Goal: Contribute content

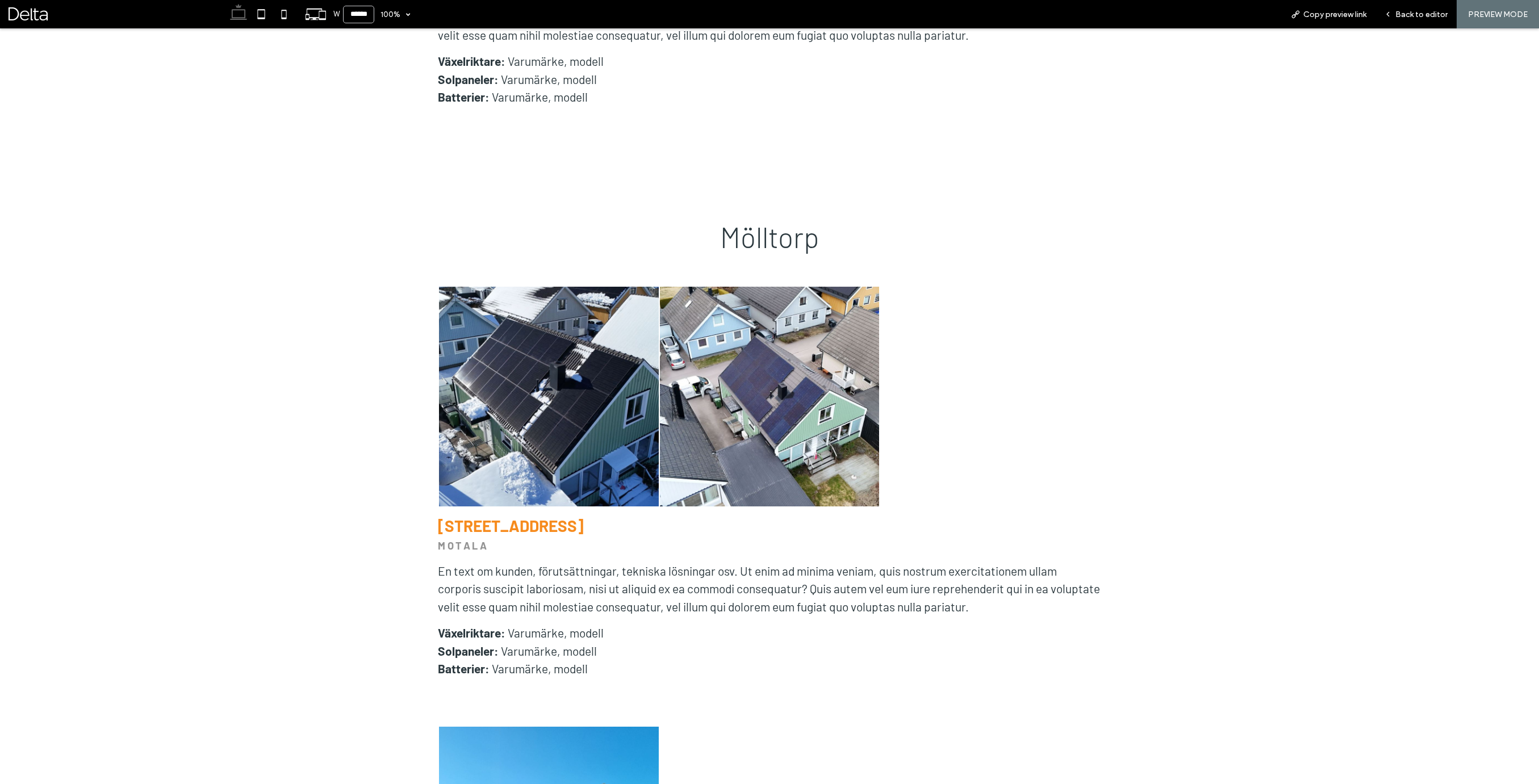
scroll to position [8285, 0]
click at [1415, 14] on span "Back to editor" at bounding box center [1421, 15] width 52 height 10
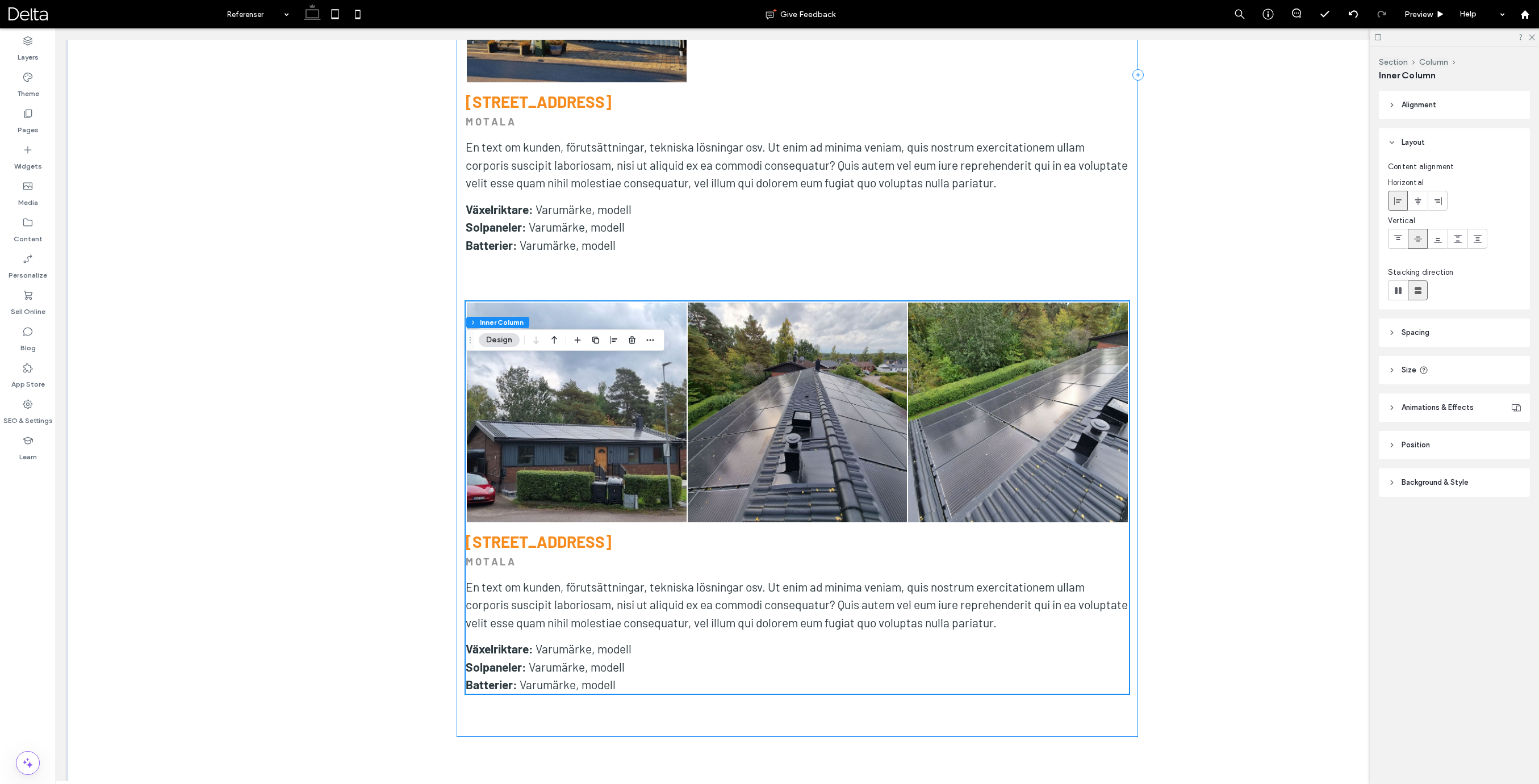
scroll to position [9170, 0]
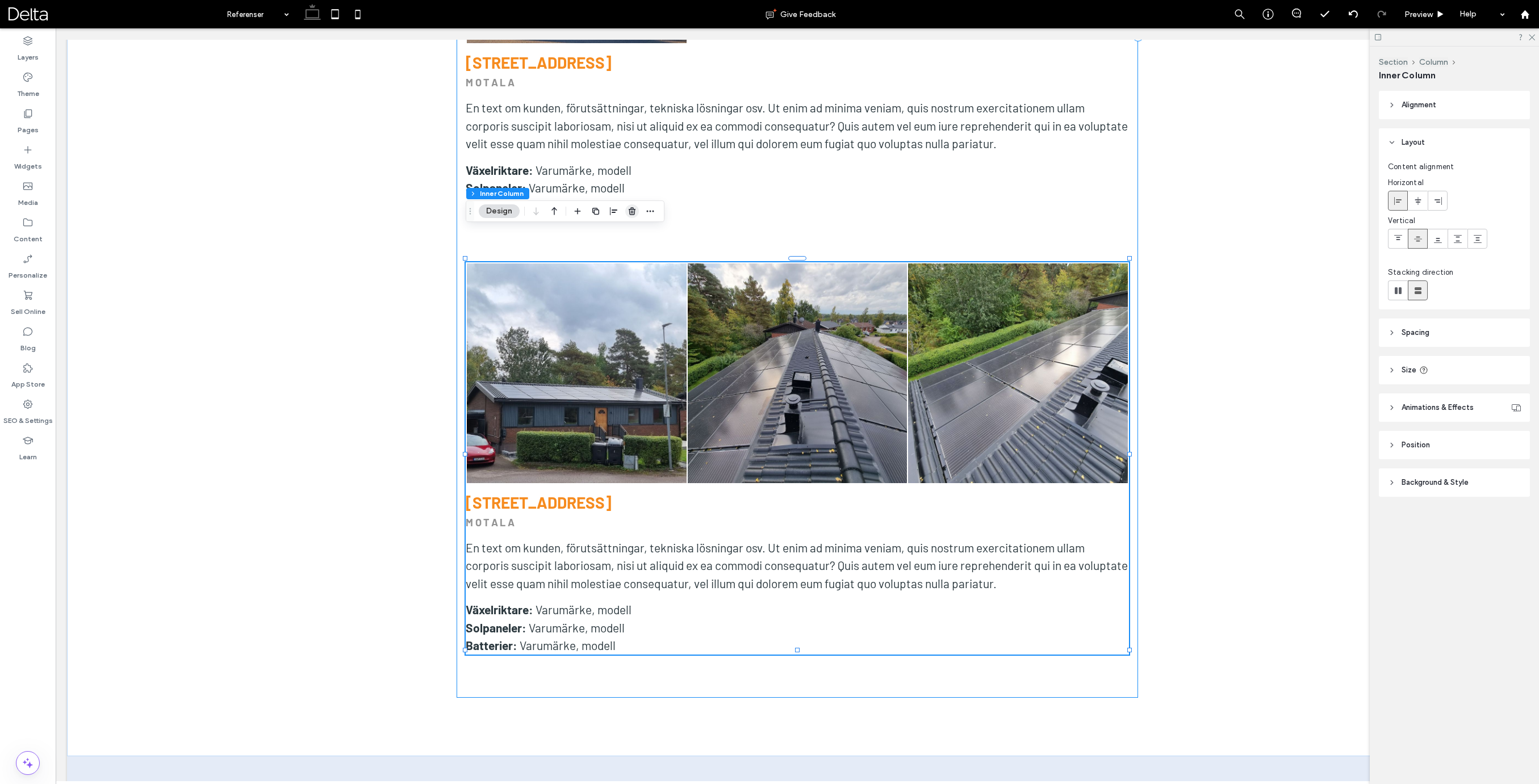
click at [628, 214] on icon "button" at bounding box center [632, 211] width 9 height 9
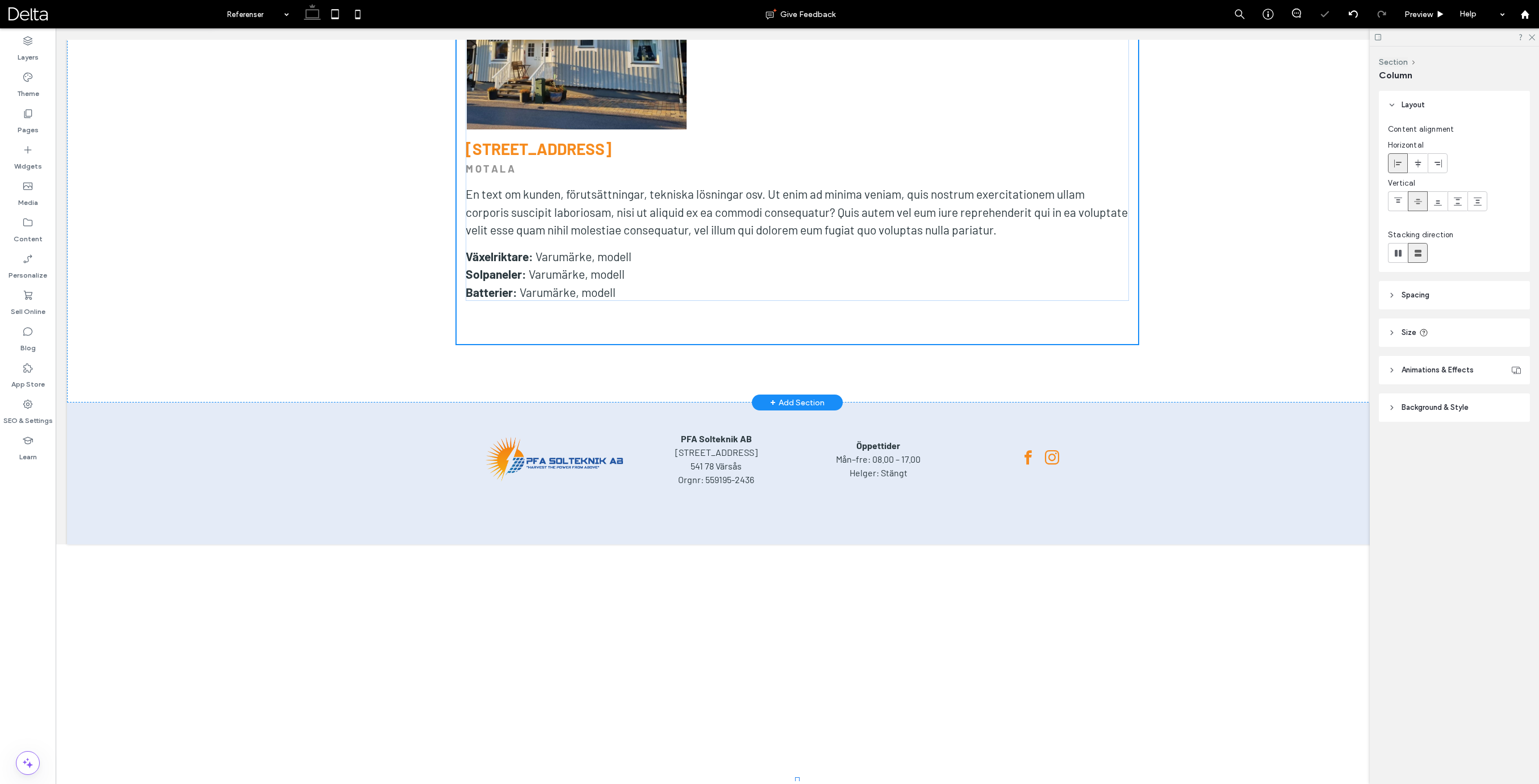
scroll to position [8817, 0]
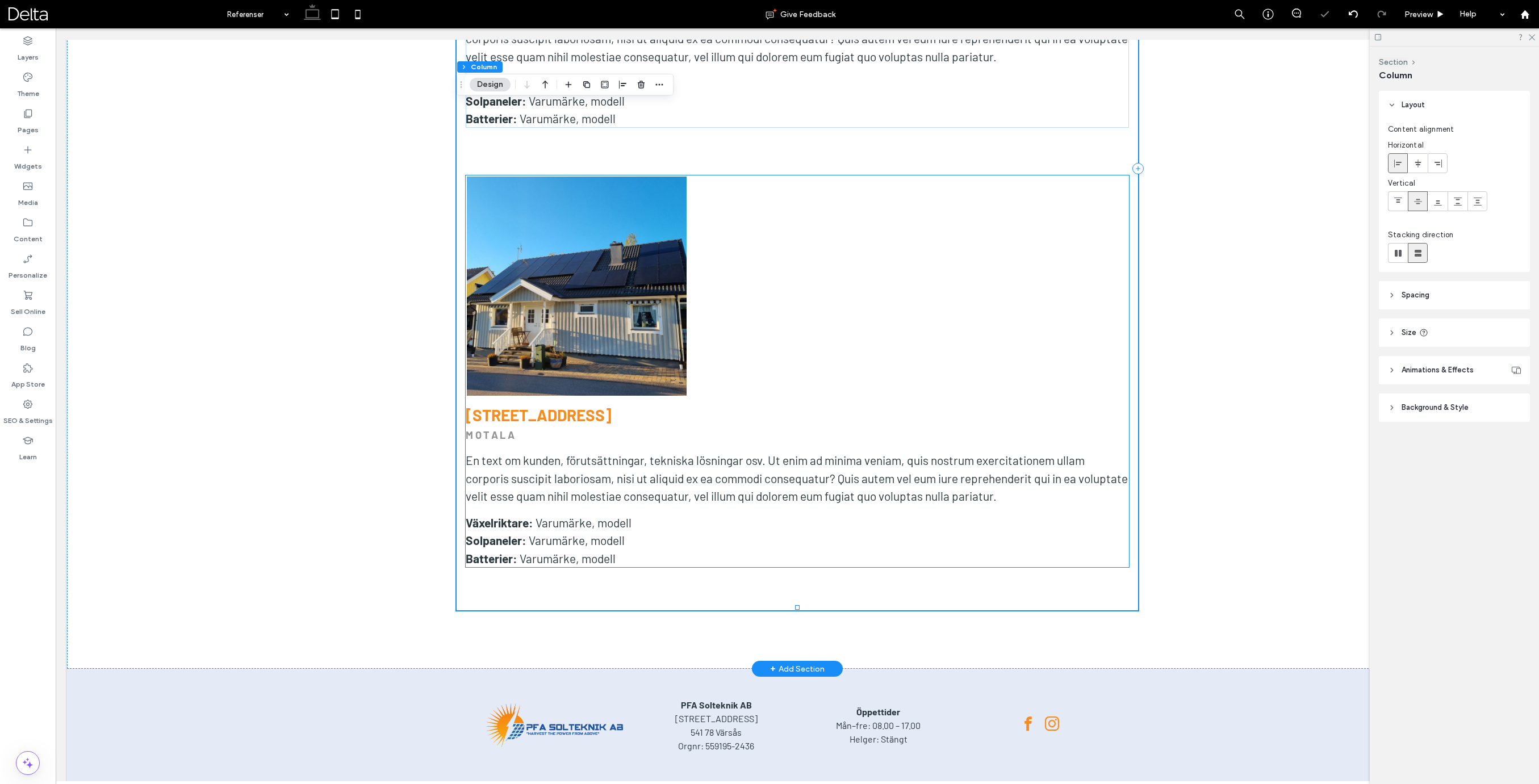
click at [742, 295] on div at bounding box center [798, 286] width 221 height 221
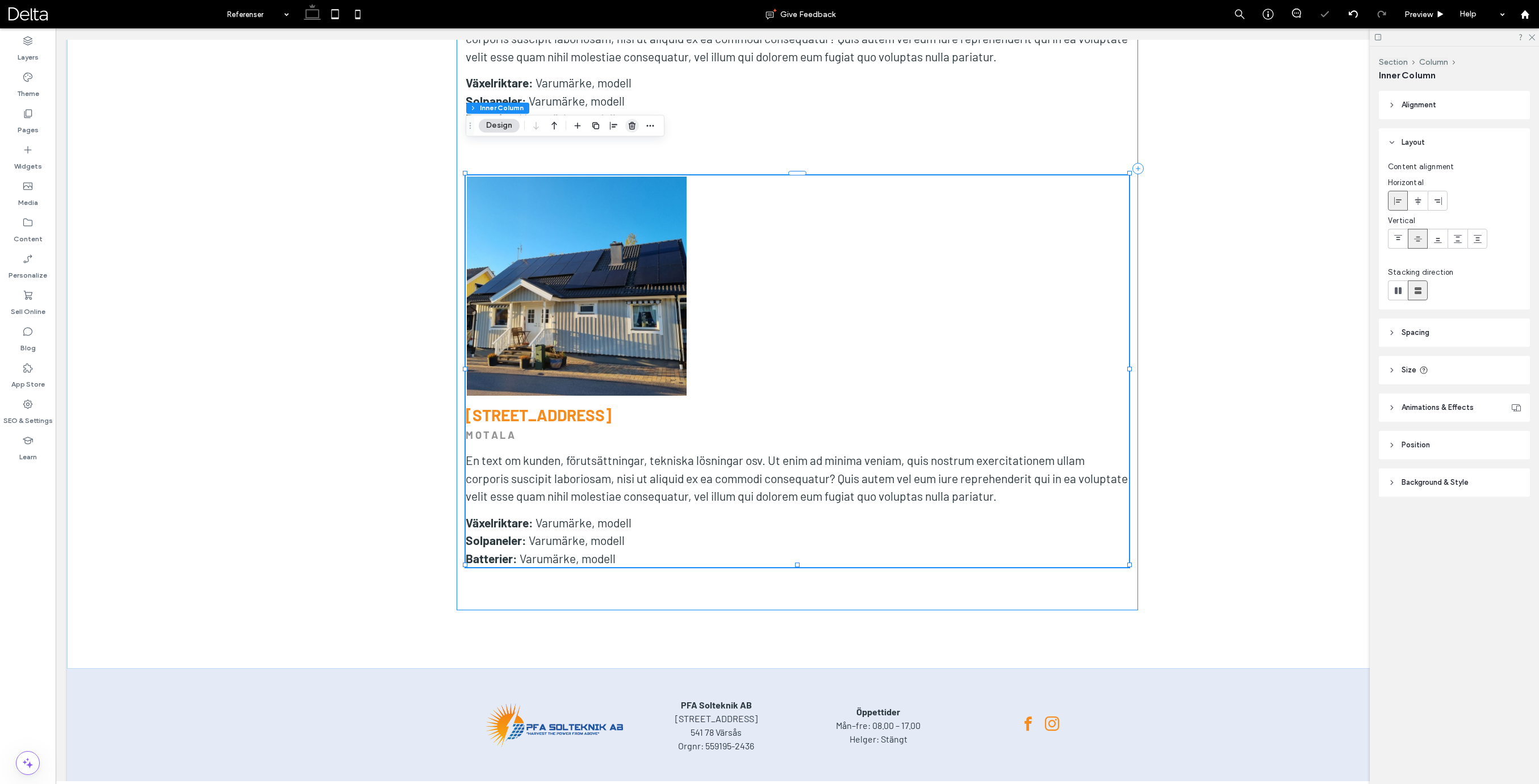
click at [635, 127] on icon "button" at bounding box center [632, 125] width 9 height 9
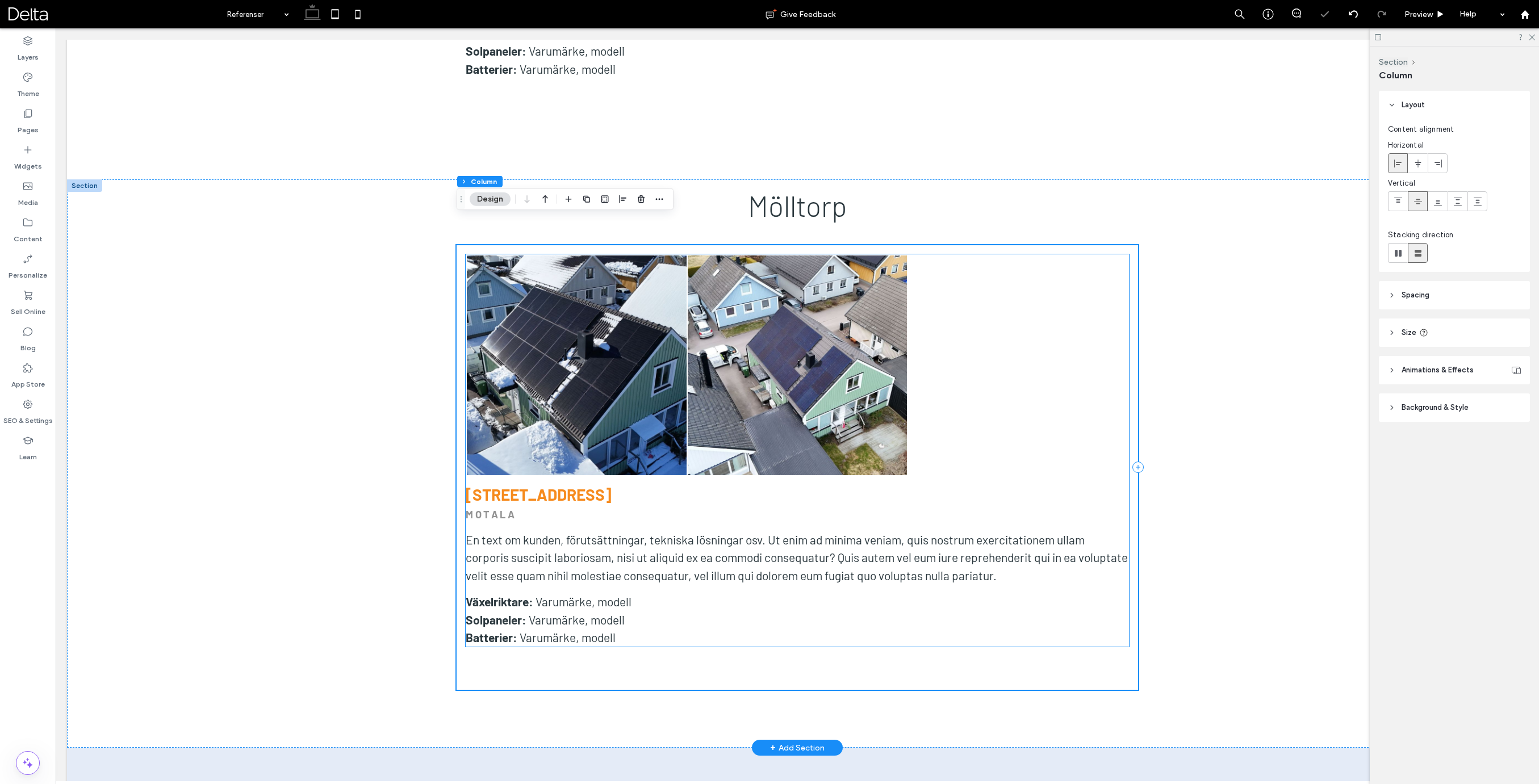
scroll to position [8293, 0]
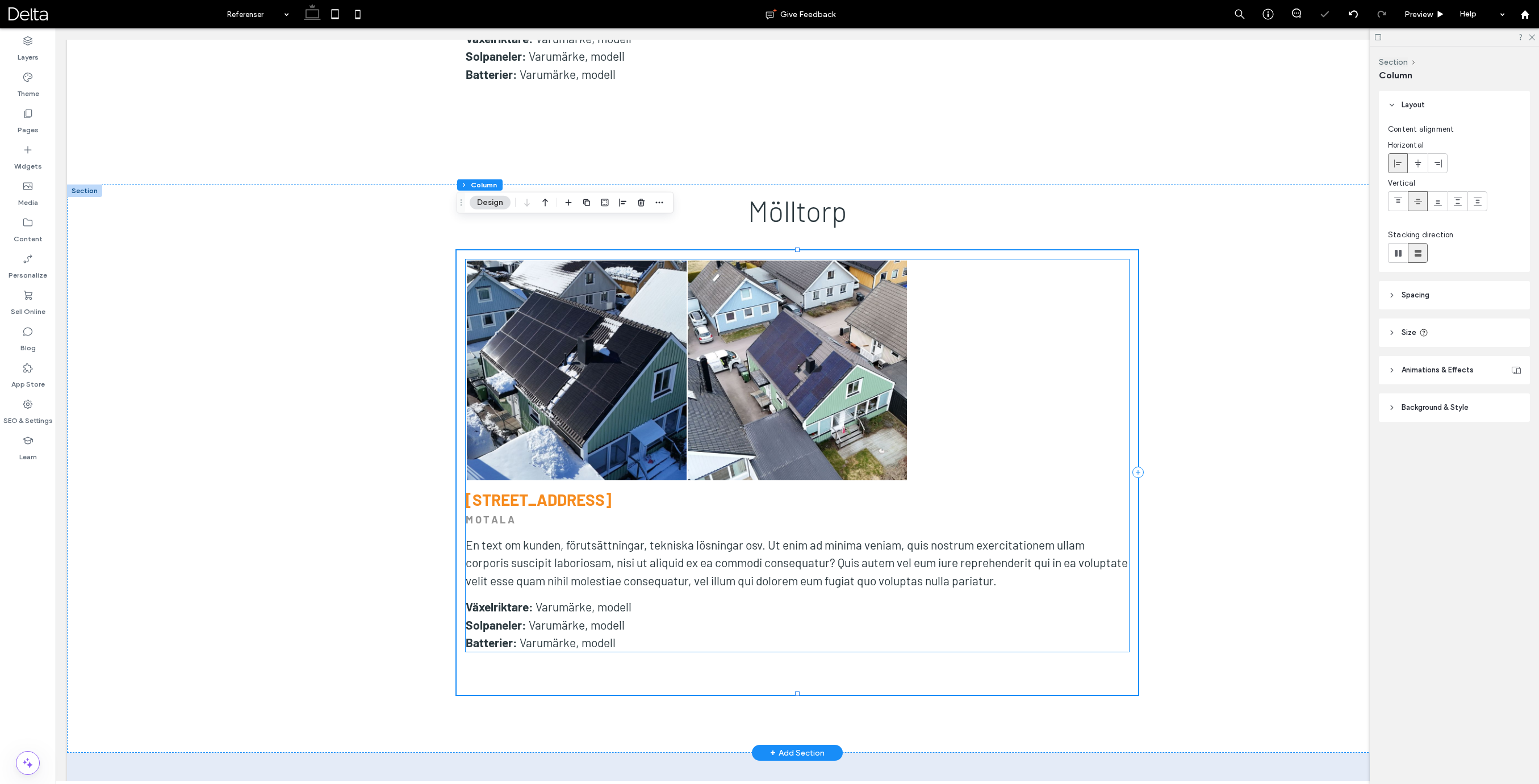
click at [991, 339] on div at bounding box center [1018, 370] width 221 height 221
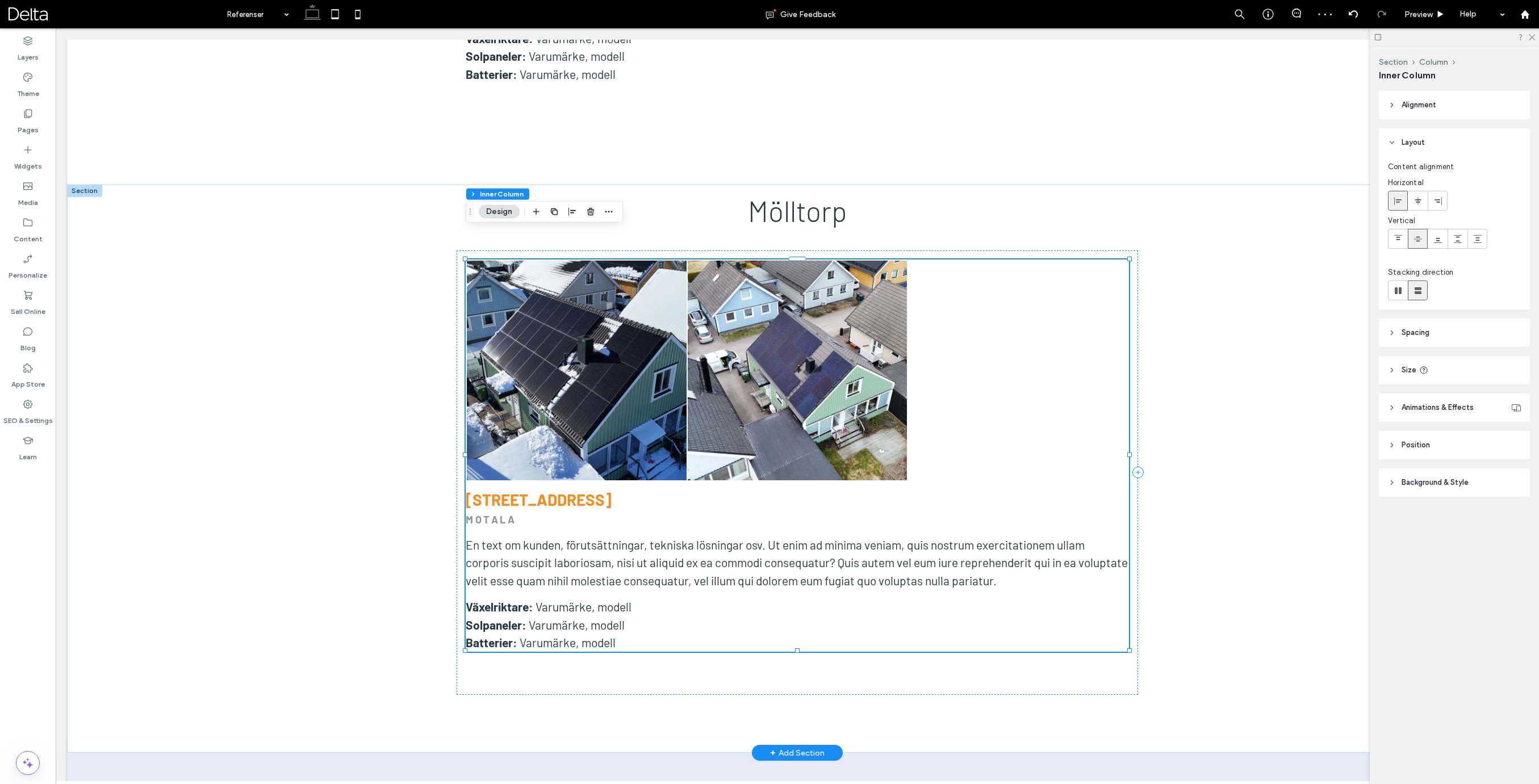
scroll to position [0, 0]
click at [562, 490] on strong "[STREET_ADDRESS]" at bounding box center [538, 499] width 146 height 19
click at [562, 490] on div "[STREET_ADDRESS]" at bounding box center [797, 499] width 663 height 19
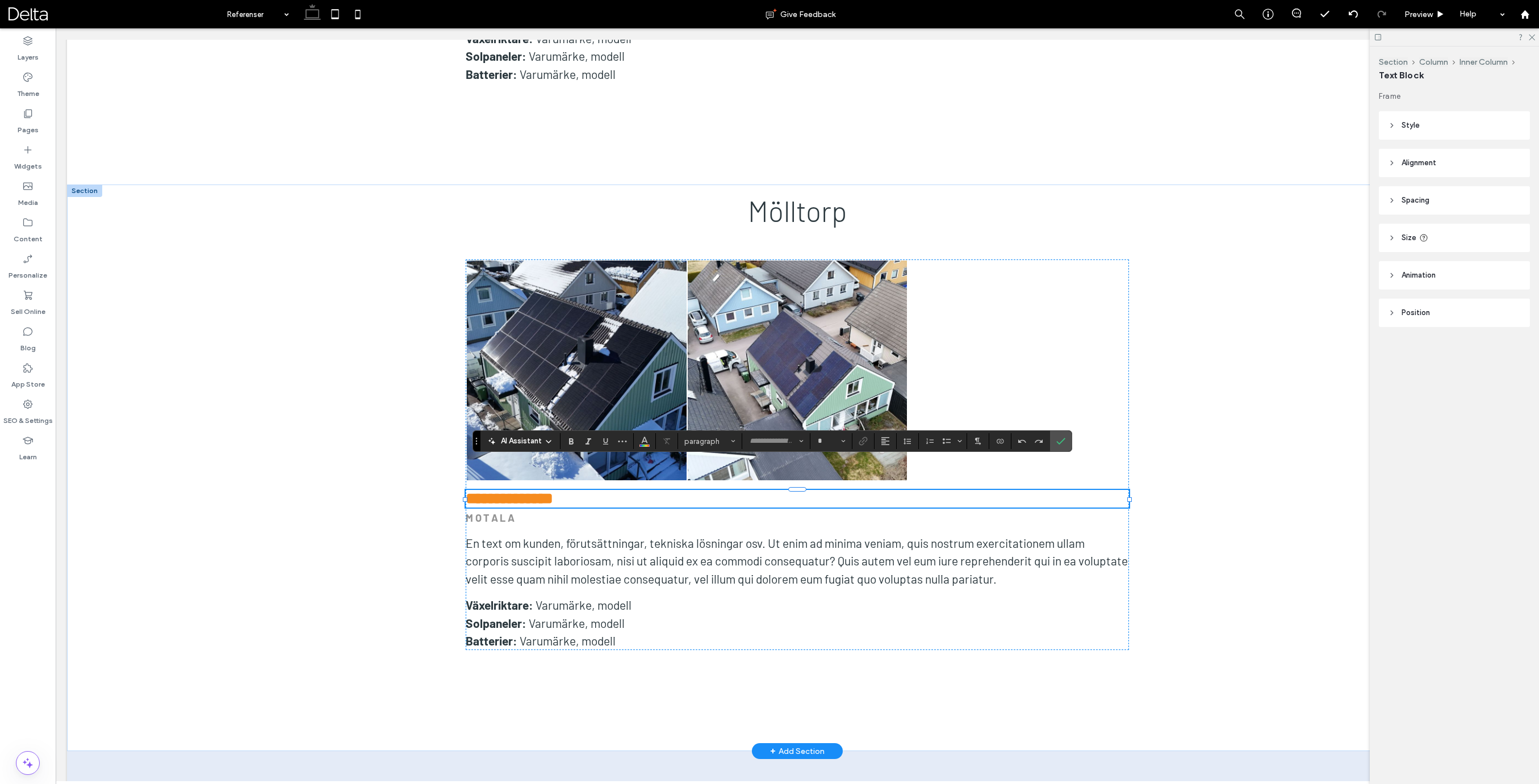
type input "******"
type input "**"
click at [503, 511] on strong "MOTALA" at bounding box center [491, 517] width 51 height 12
click at [503, 511] on div "MOTALA" at bounding box center [797, 518] width 663 height 15
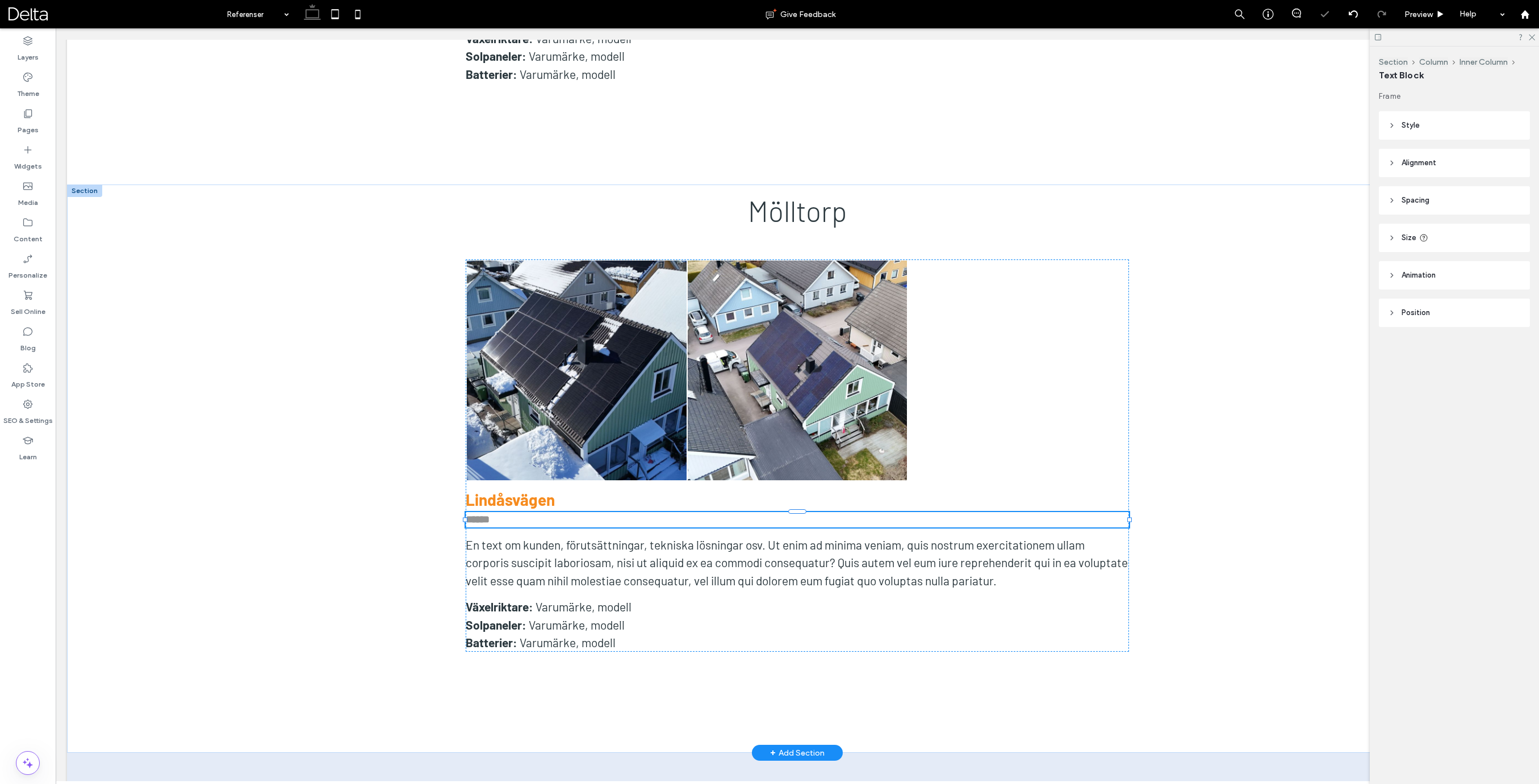
type input "******"
type input "**"
click at [489, 514] on strong "******" at bounding box center [477, 519] width 24 height 10
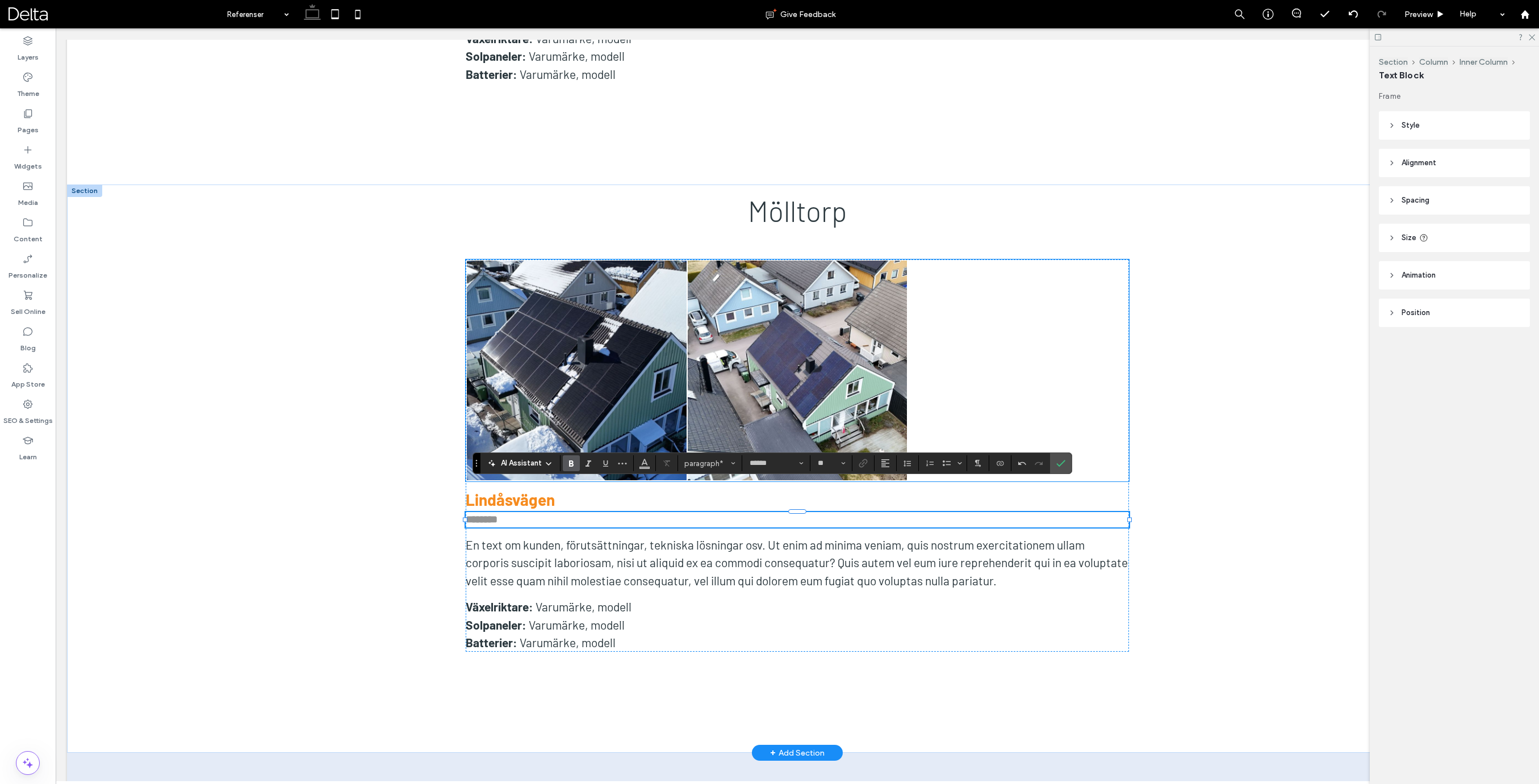
click at [630, 282] on link at bounding box center [576, 370] width 220 height 219
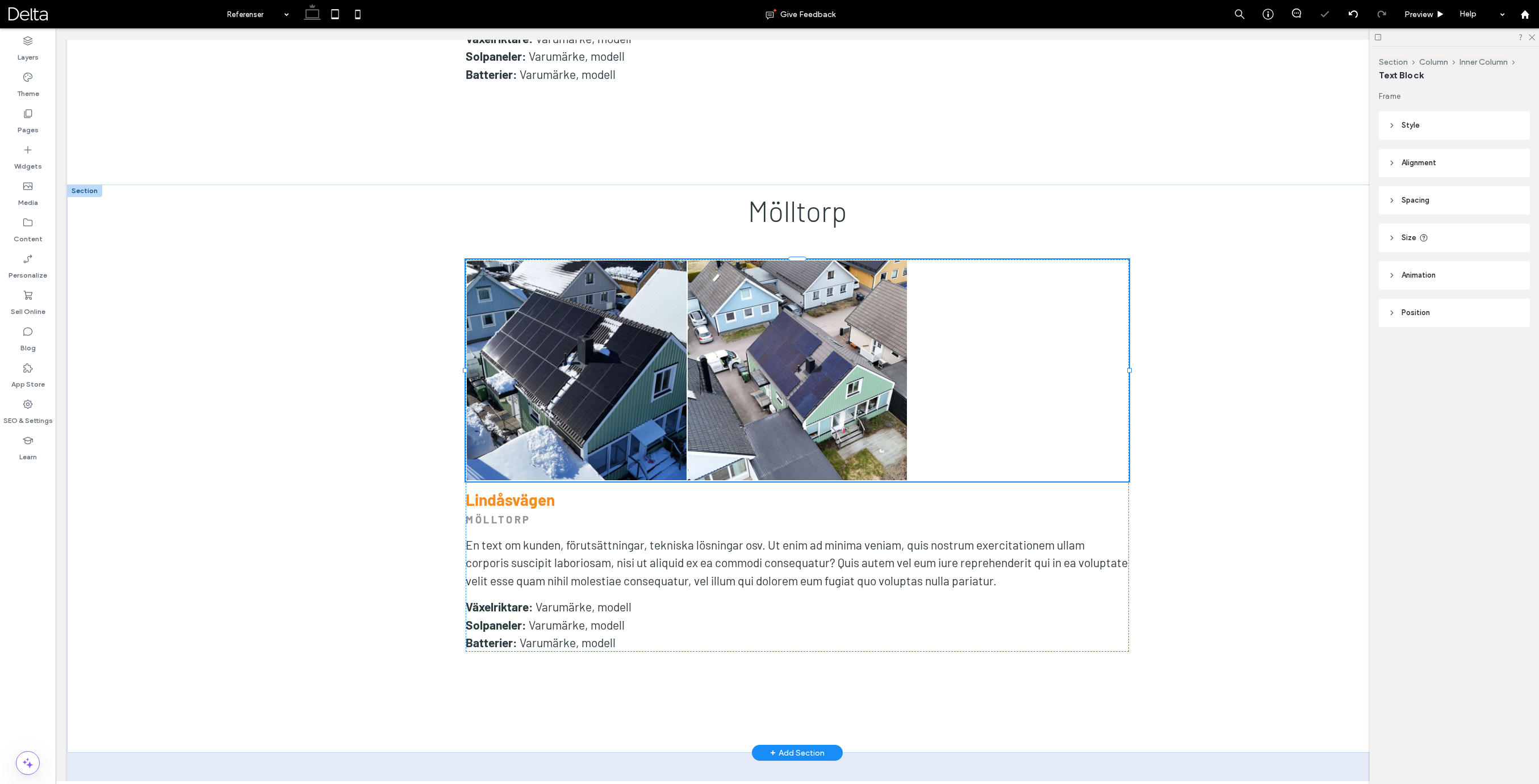
scroll to position [0, 1]
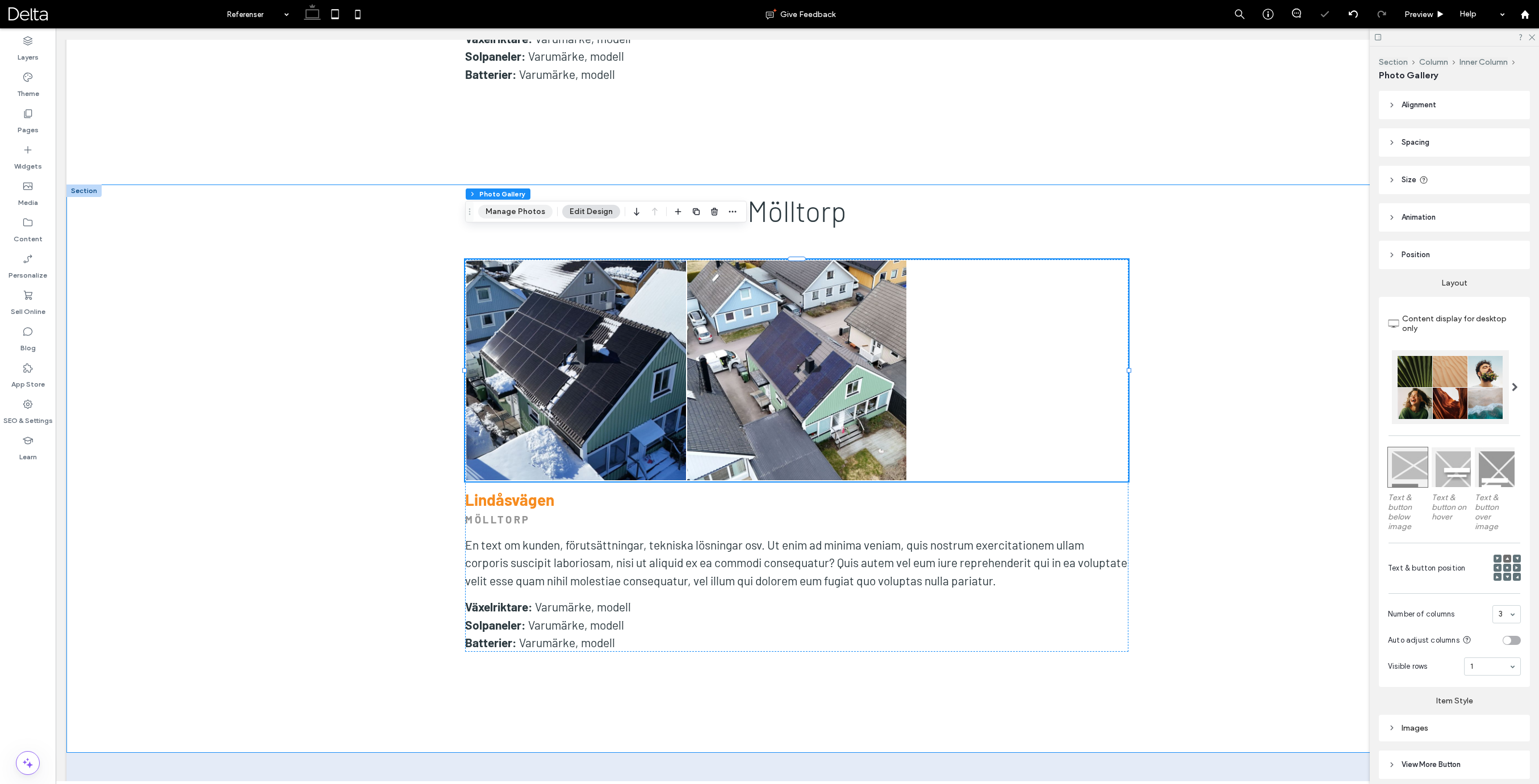
click at [528, 211] on button "Manage Photos" at bounding box center [515, 211] width 74 height 13
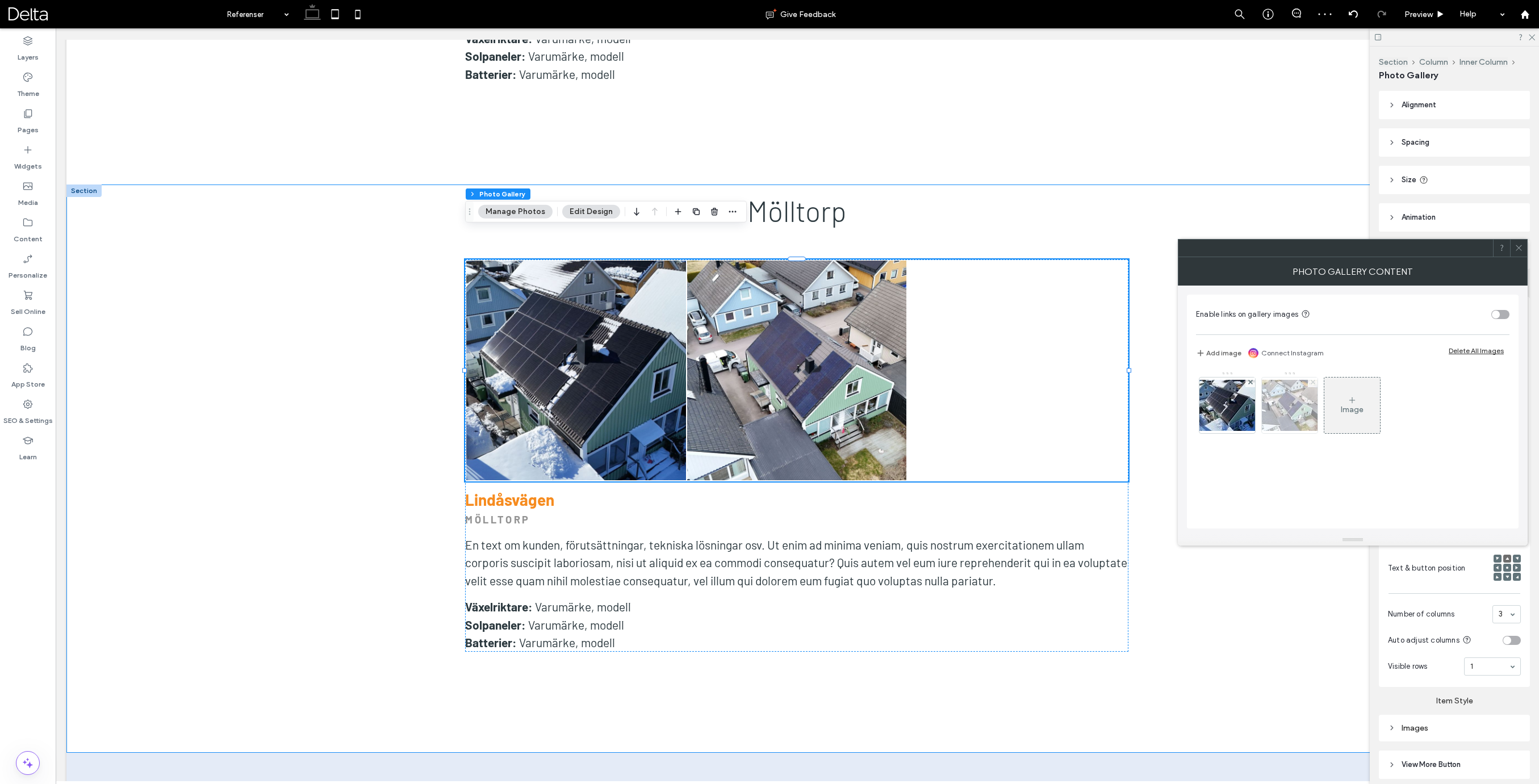
click at [1315, 384] on use at bounding box center [1312, 382] width 4 height 4
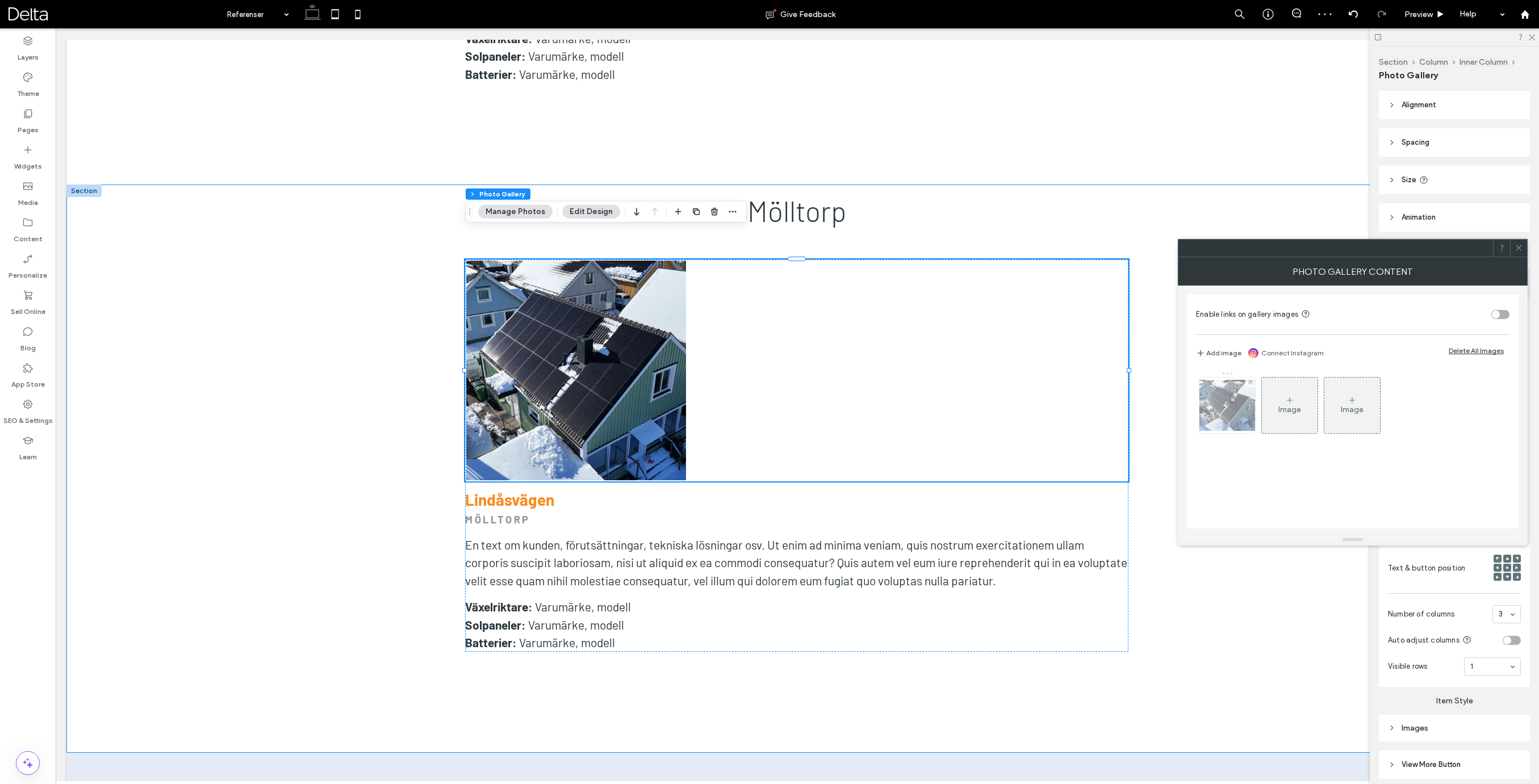
click at [1253, 382] on div at bounding box center [1250, 382] width 10 height 10
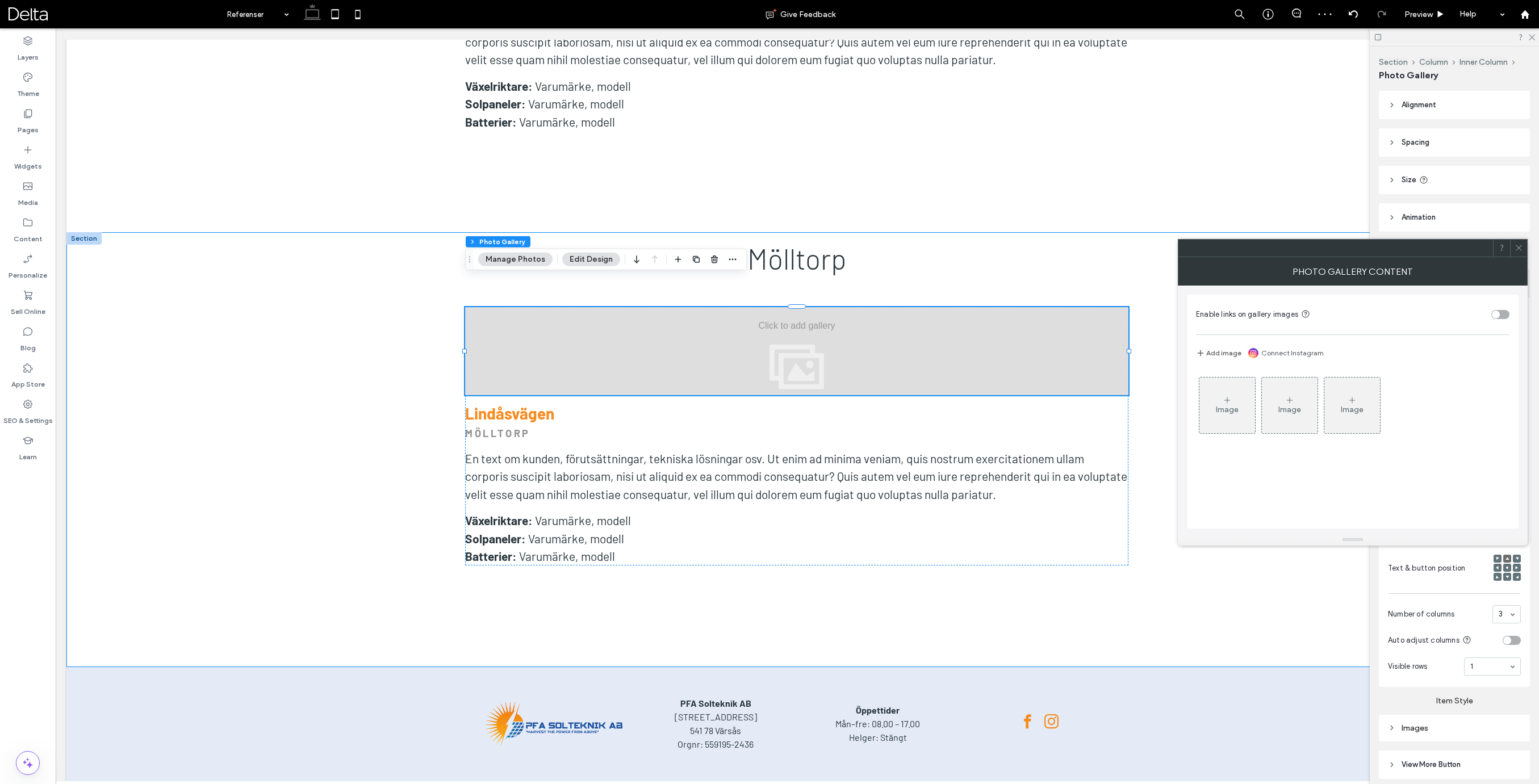
click at [1227, 397] on use at bounding box center [1227, 400] width 6 height 6
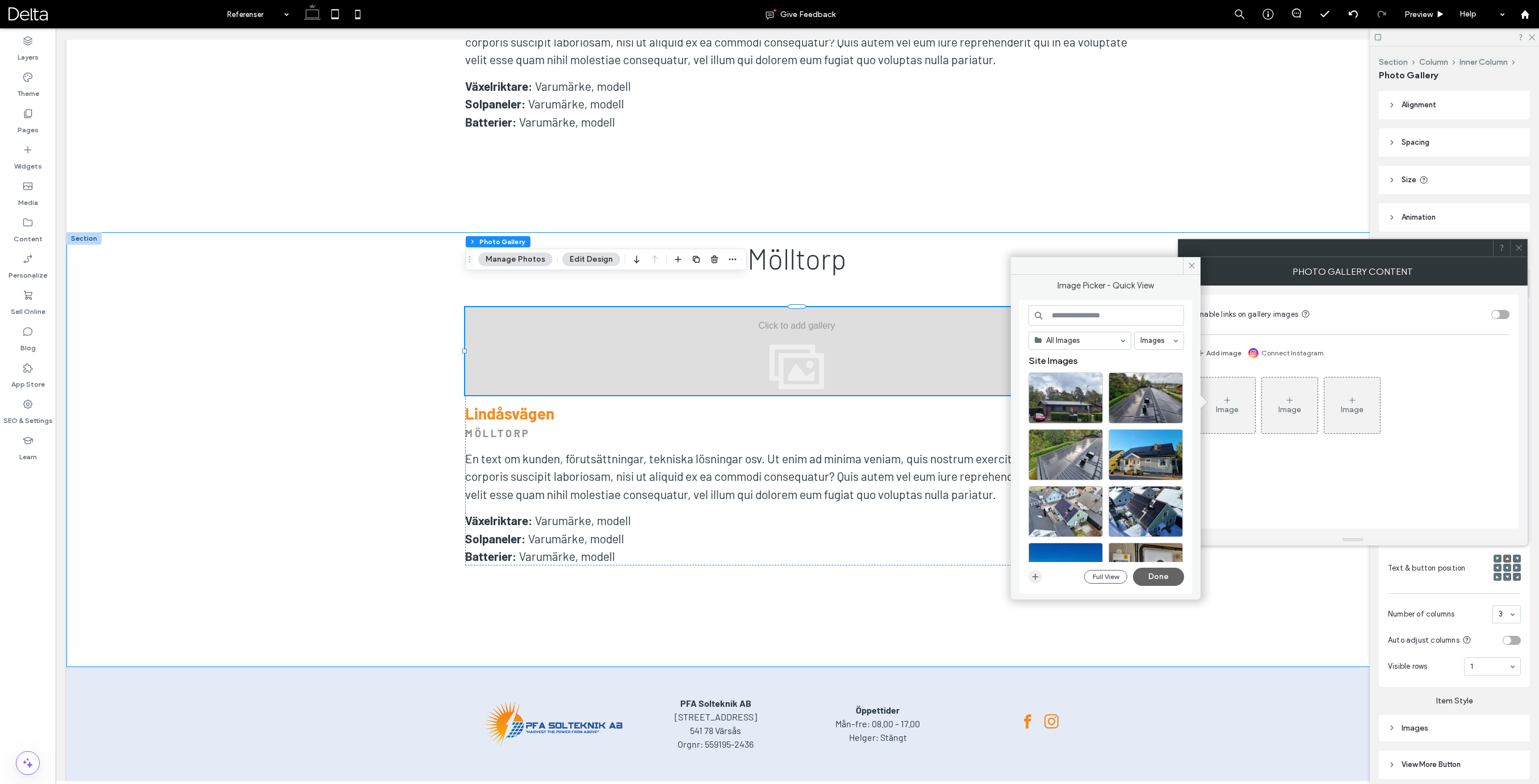
click at [1036, 577] on use "button" at bounding box center [1035, 576] width 6 height 6
